Goal: Go to known website: Go to known website

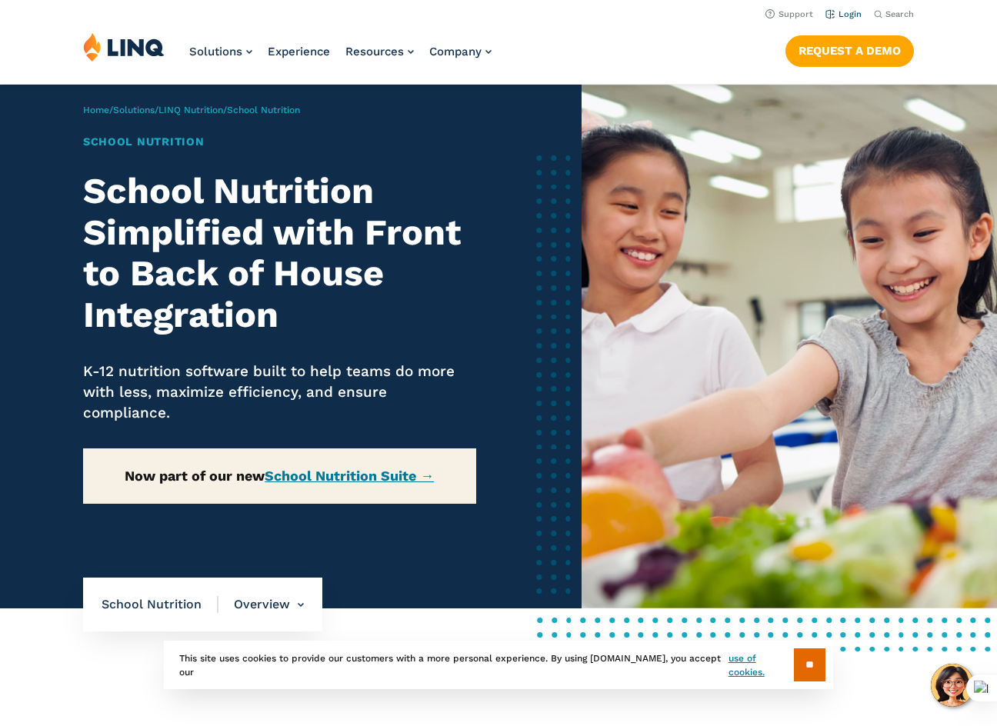
click at [848, 12] on link "Login" at bounding box center [843, 14] width 36 height 10
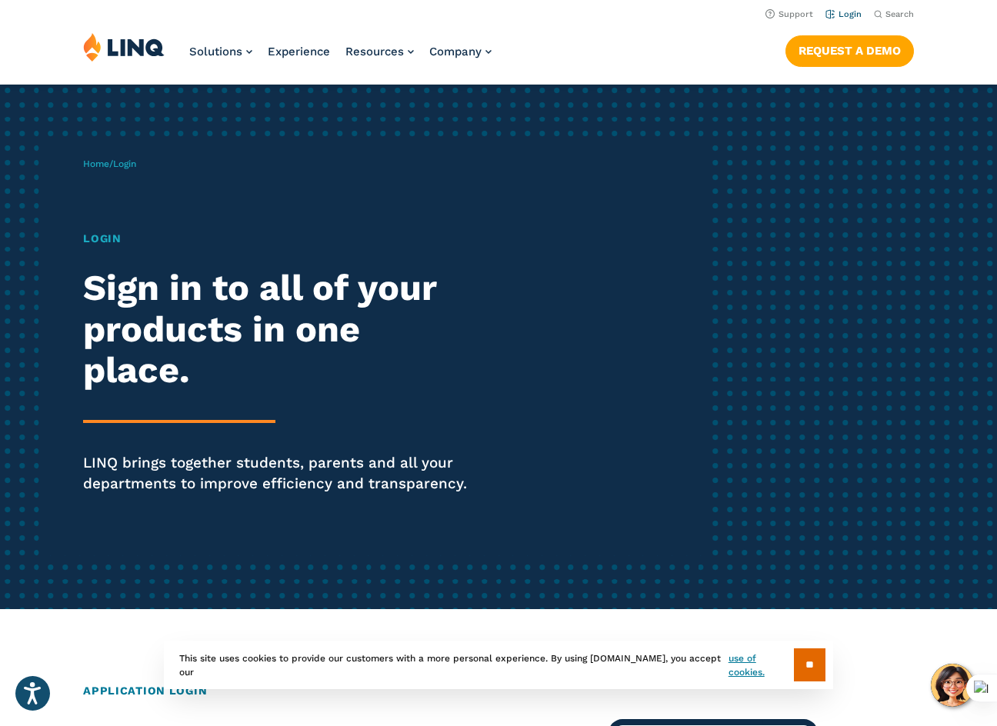
click at [848, 13] on link "Login" at bounding box center [843, 14] width 36 height 10
